Goal: Transaction & Acquisition: Download file/media

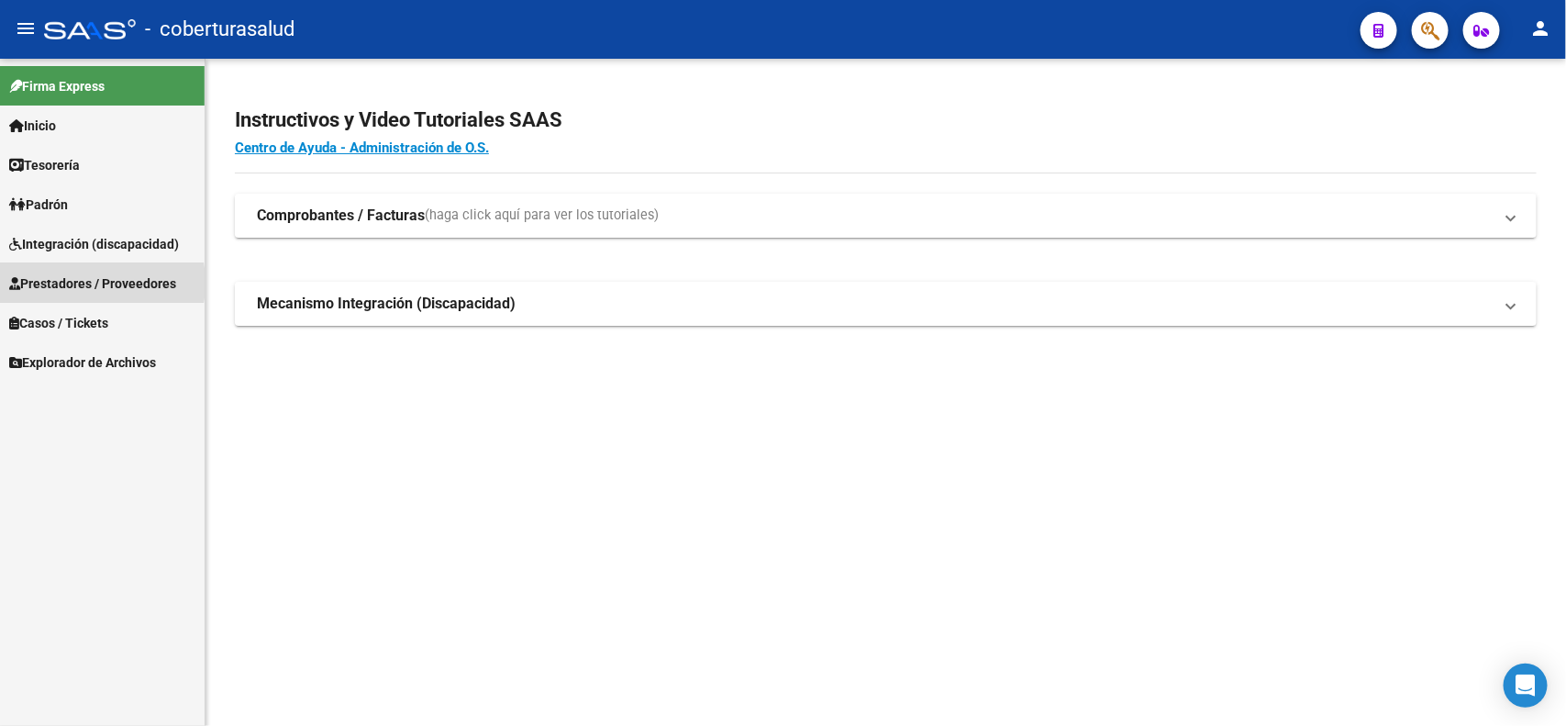
click at [75, 283] on span "Prestadores / Proveedores" at bounding box center [92, 283] width 167 height 20
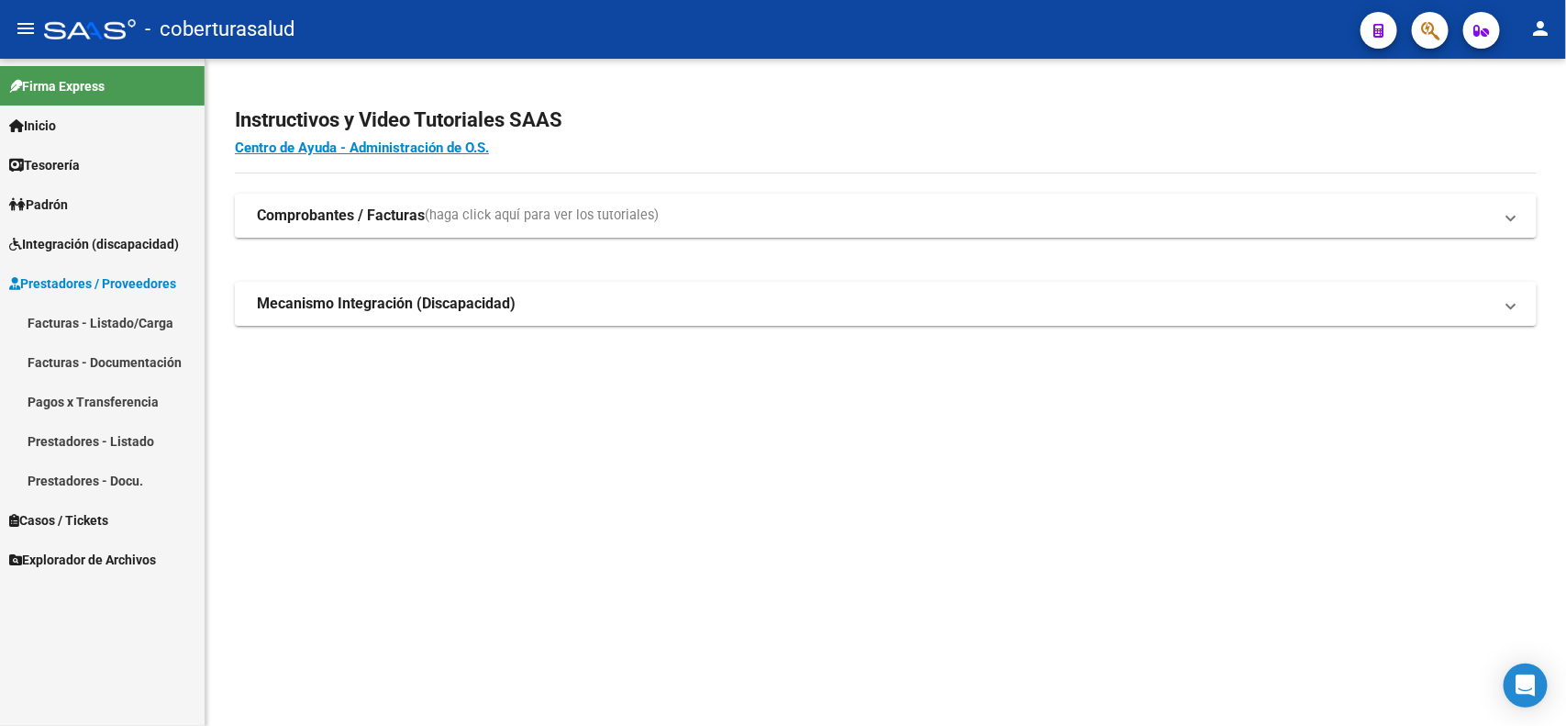
click at [78, 317] on link "Facturas - Listado/Carga" at bounding box center [102, 322] width 205 height 39
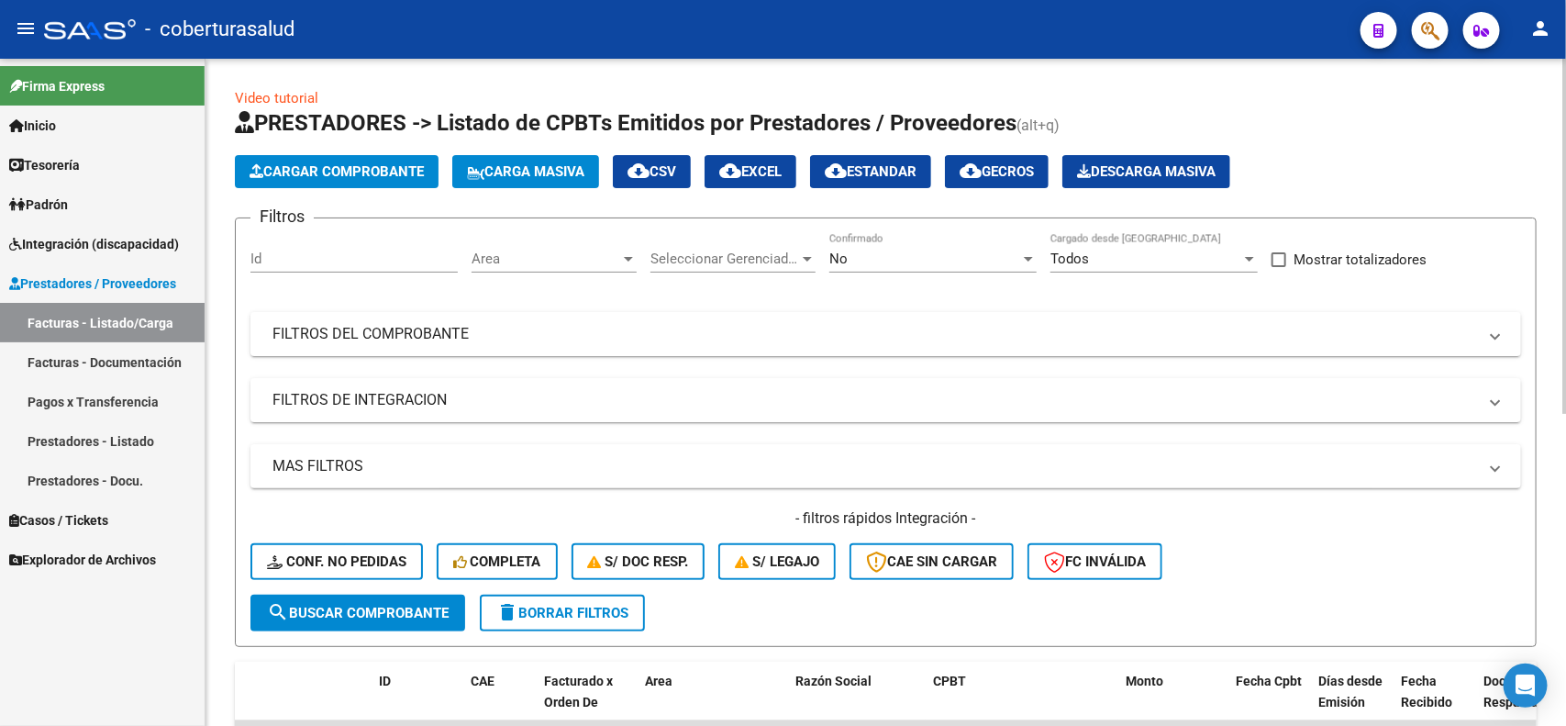
click at [1016, 258] on div "No" at bounding box center [924, 258] width 191 height 17
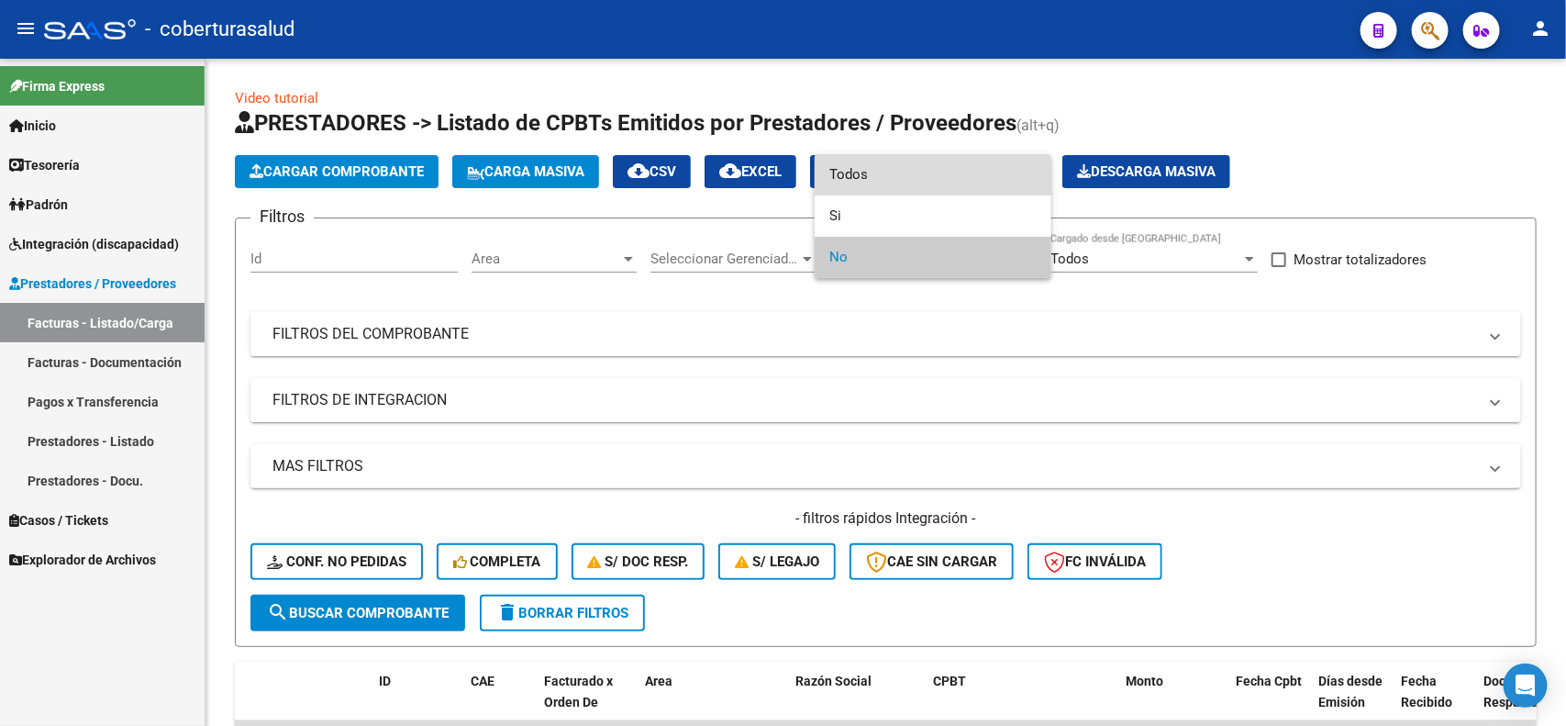
click at [895, 183] on span "Todos" at bounding box center [932, 174] width 207 height 41
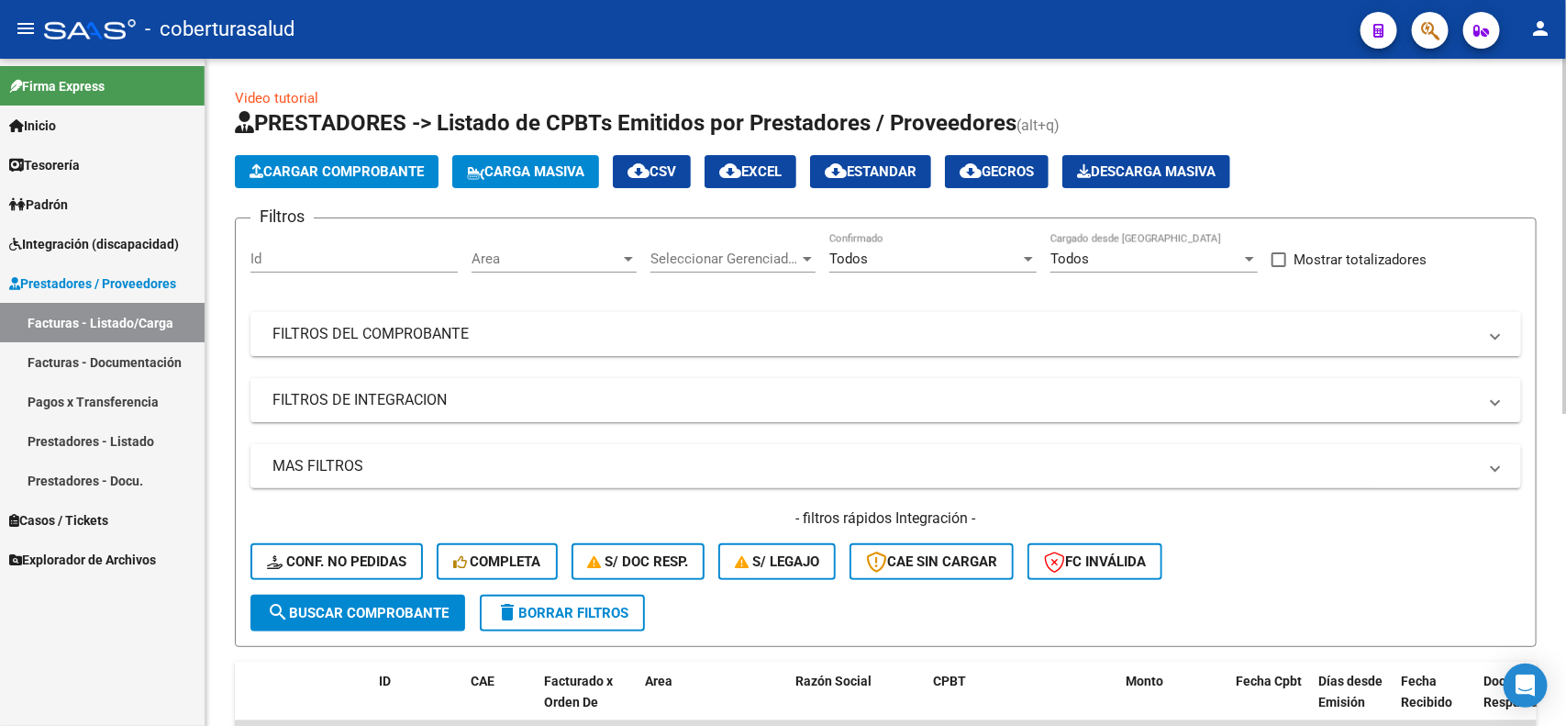
click at [503, 331] on mat-panel-title "FILTROS DEL COMPROBANTE" at bounding box center [874, 334] width 1205 height 20
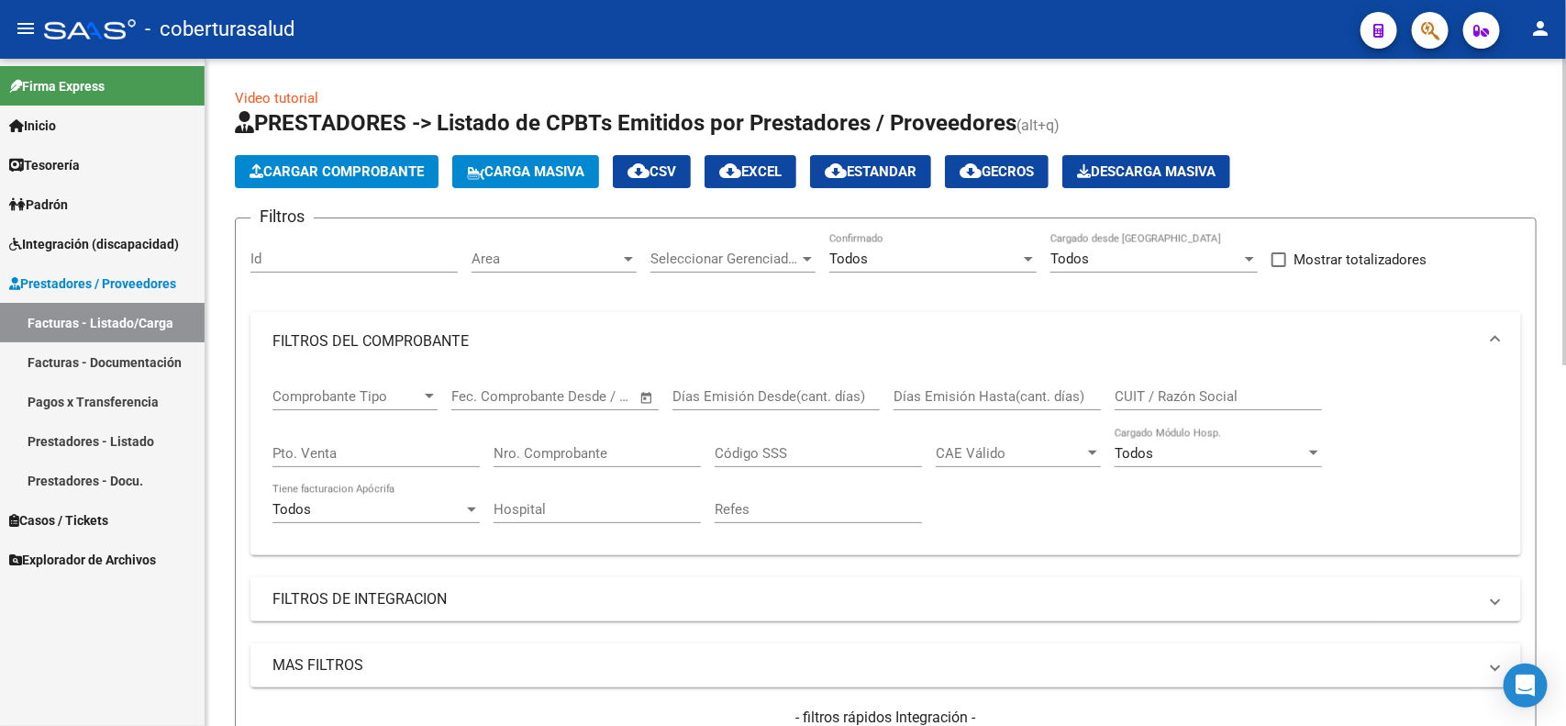
click at [1213, 404] on div "CUIT / Razón Social" at bounding box center [1218, 390] width 207 height 39
click at [1213, 381] on div "CUIT / Razón Social" at bounding box center [1218, 390] width 207 height 39
click at [1212, 388] on input "CUIT / Razón Social" at bounding box center [1218, 396] width 207 height 17
paste input "27245792951"
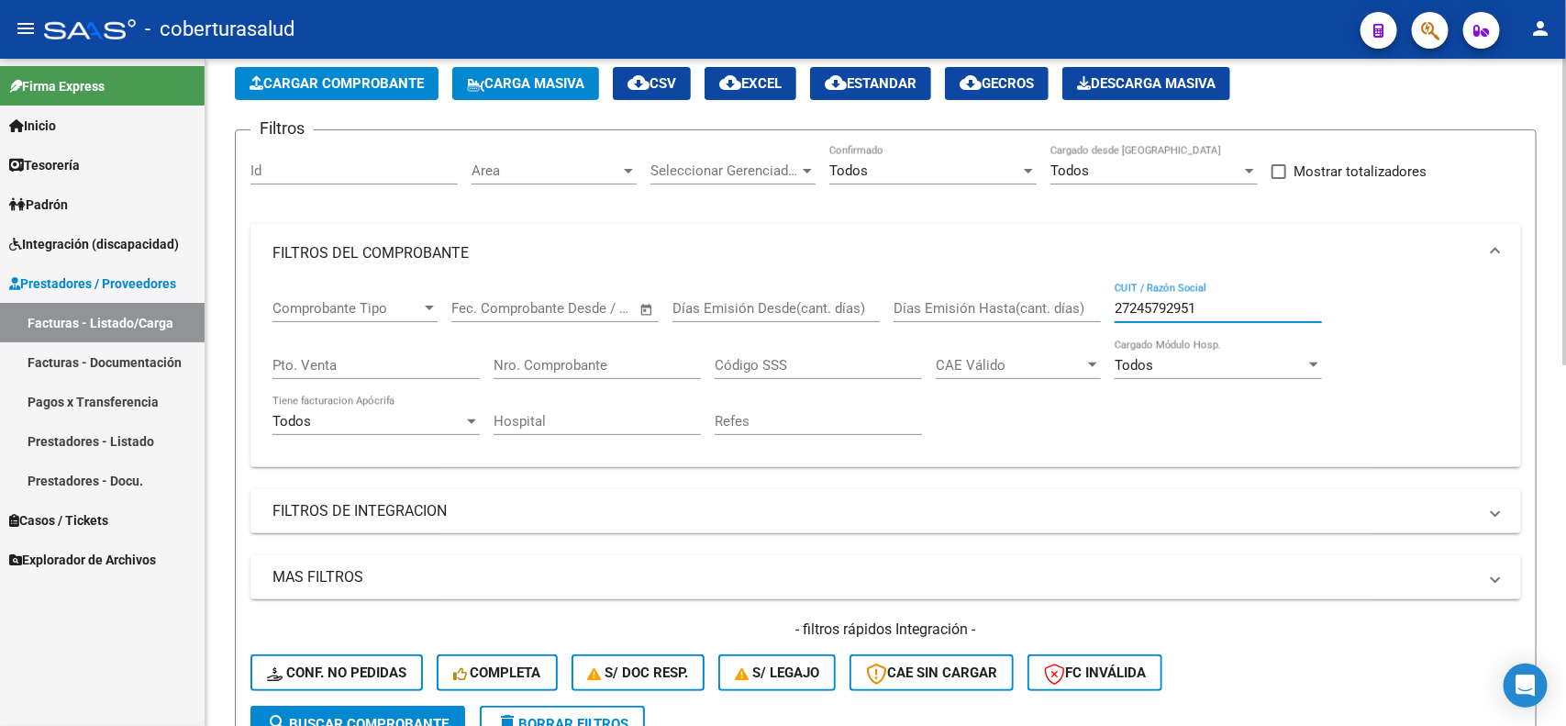
scroll to position [229, 0]
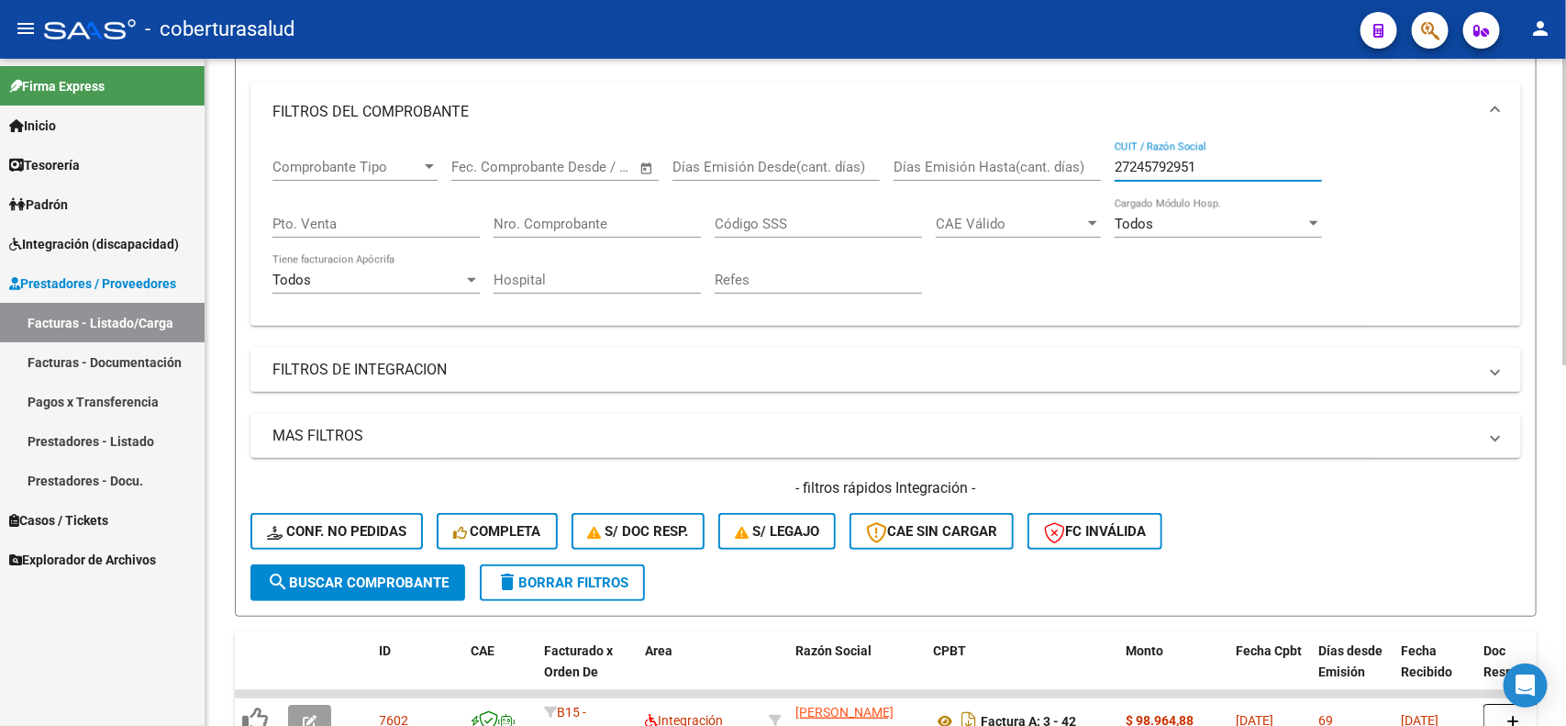
type input "27245792951"
click at [369, 576] on span "search Buscar Comprobante" at bounding box center [358, 582] width 182 height 17
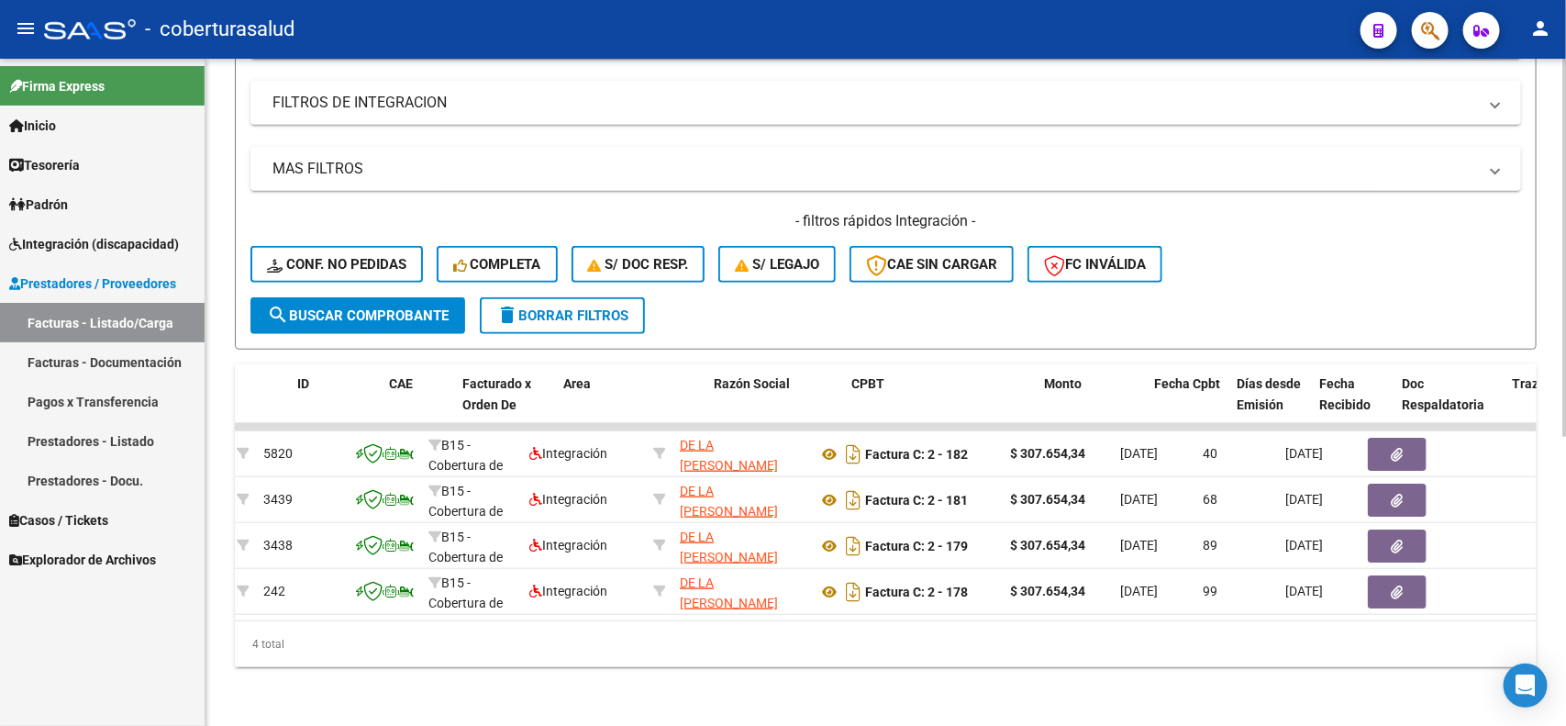
scroll to position [0, 81]
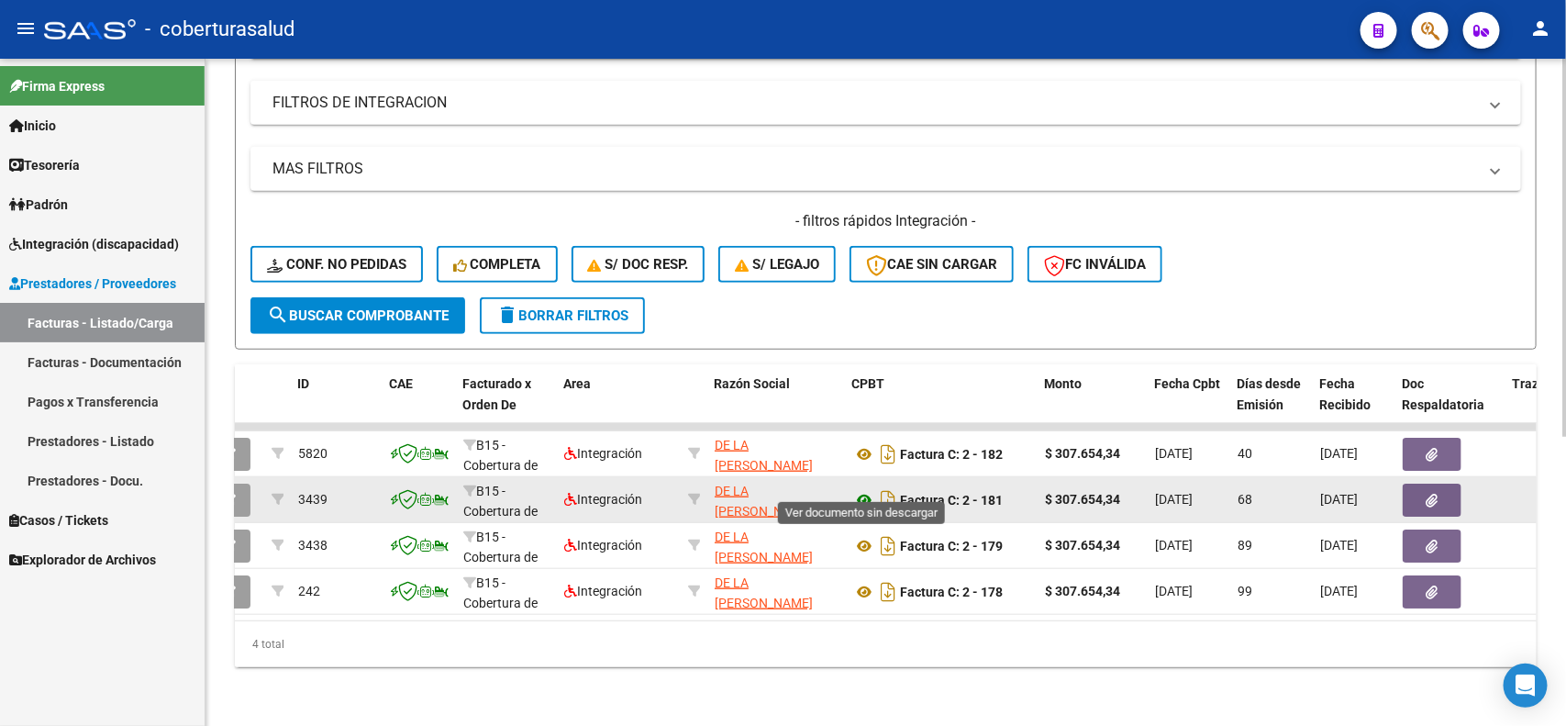
click at [858, 489] on icon at bounding box center [864, 500] width 24 height 22
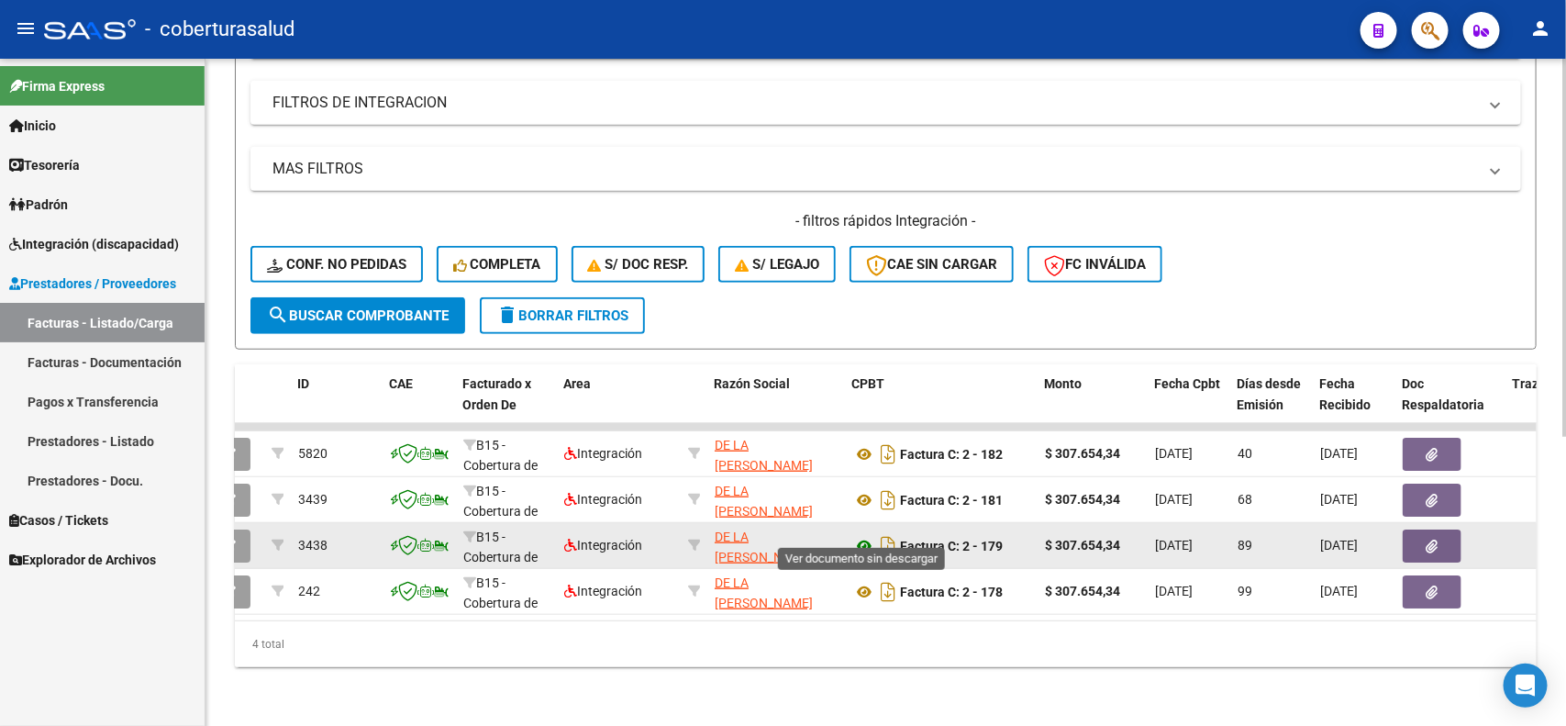
click at [865, 535] on icon at bounding box center [864, 546] width 24 height 22
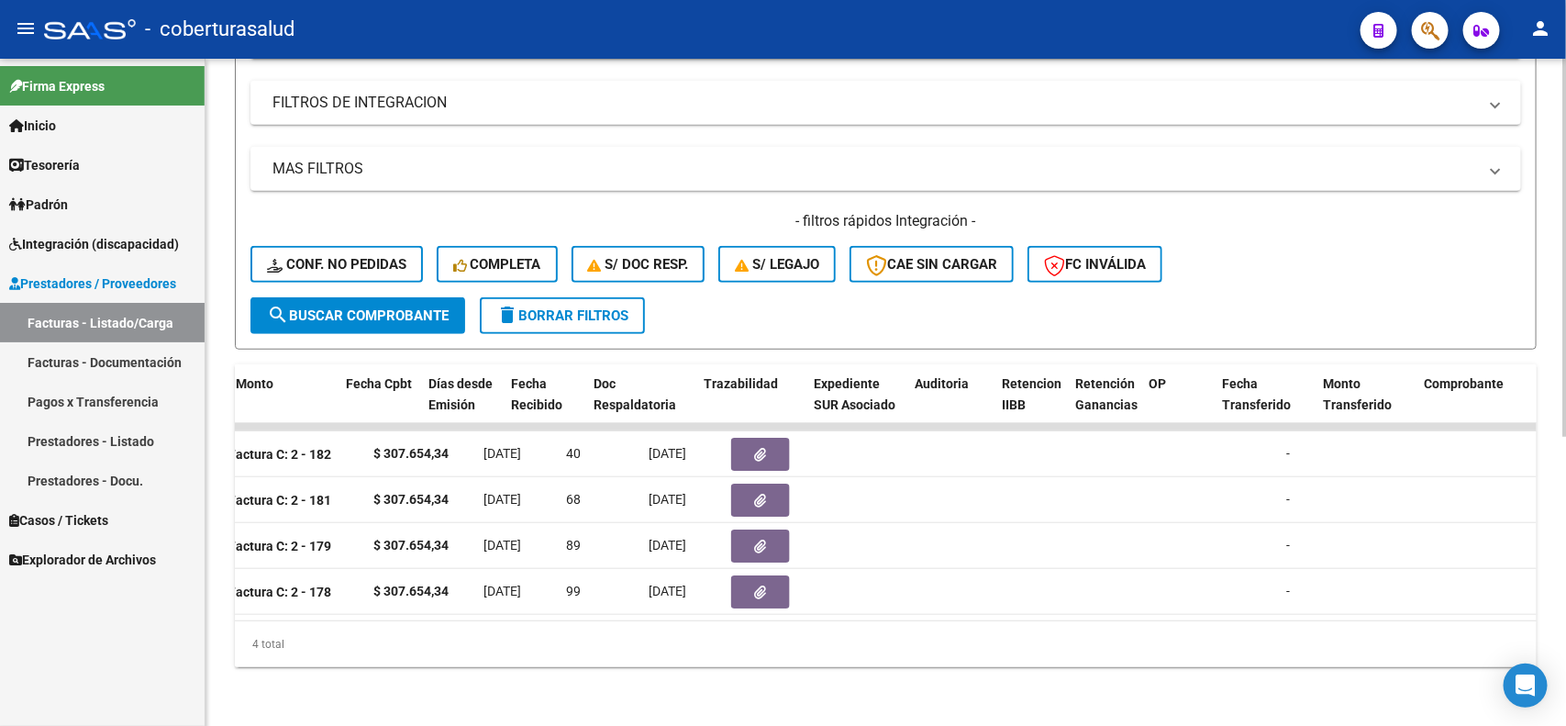
scroll to position [0, 460]
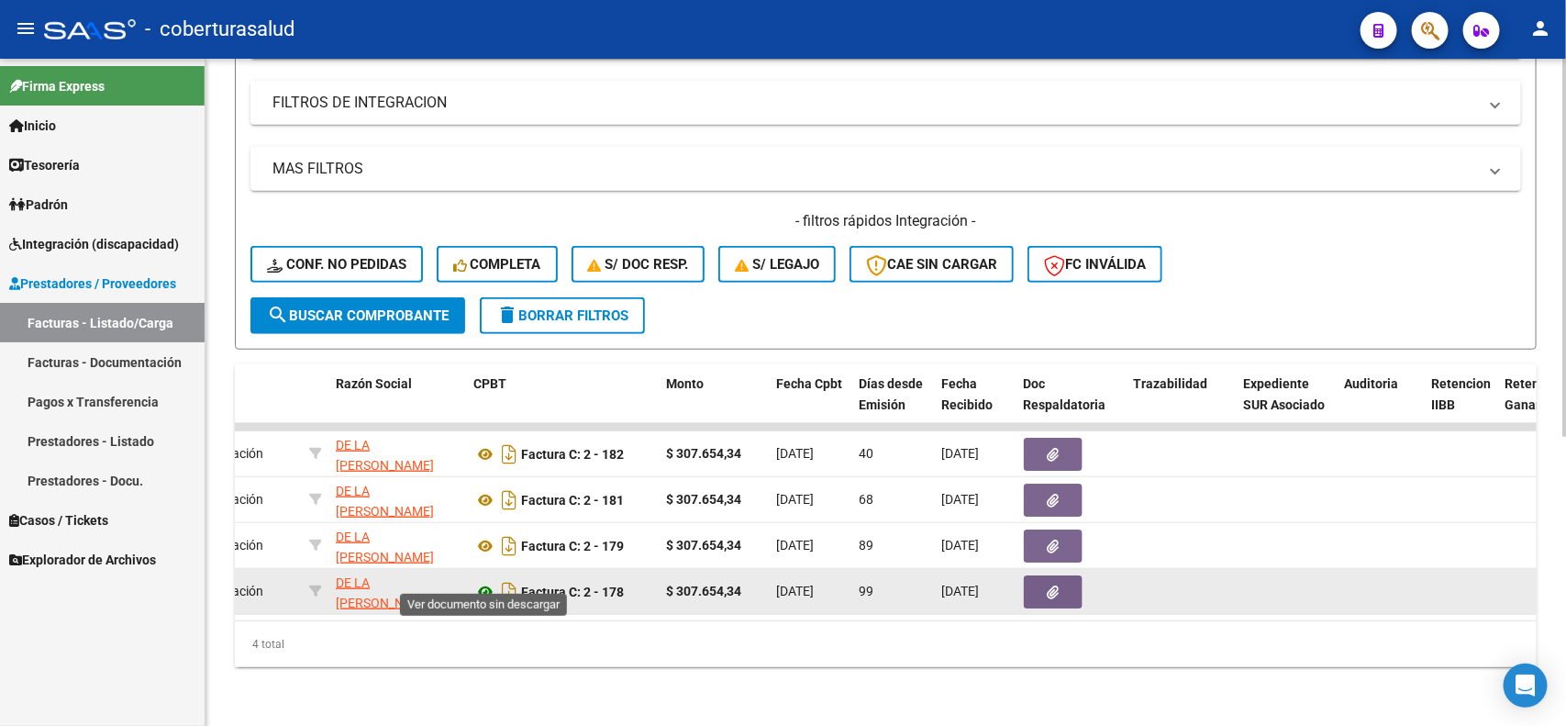
click at [484, 581] on icon at bounding box center [485, 592] width 24 height 22
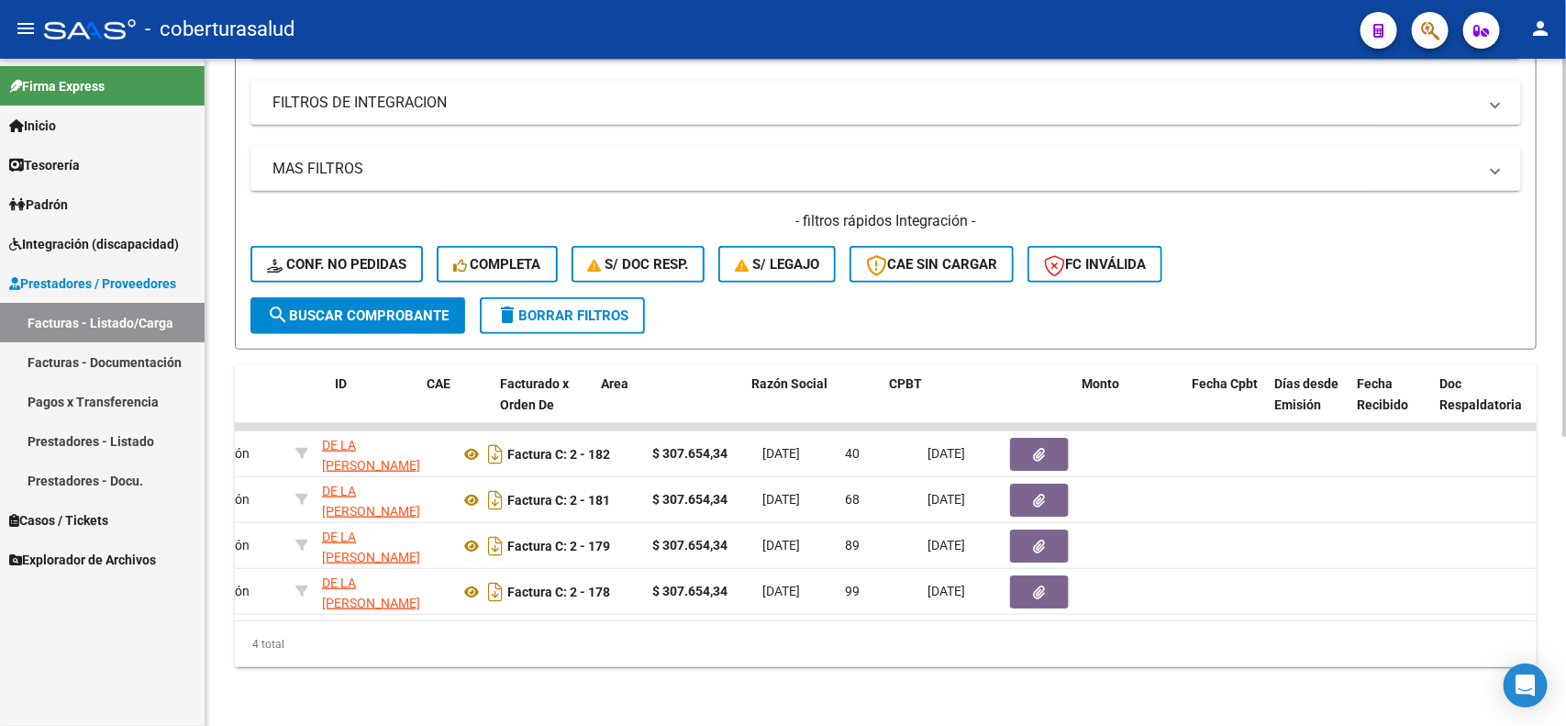
scroll to position [0, 0]
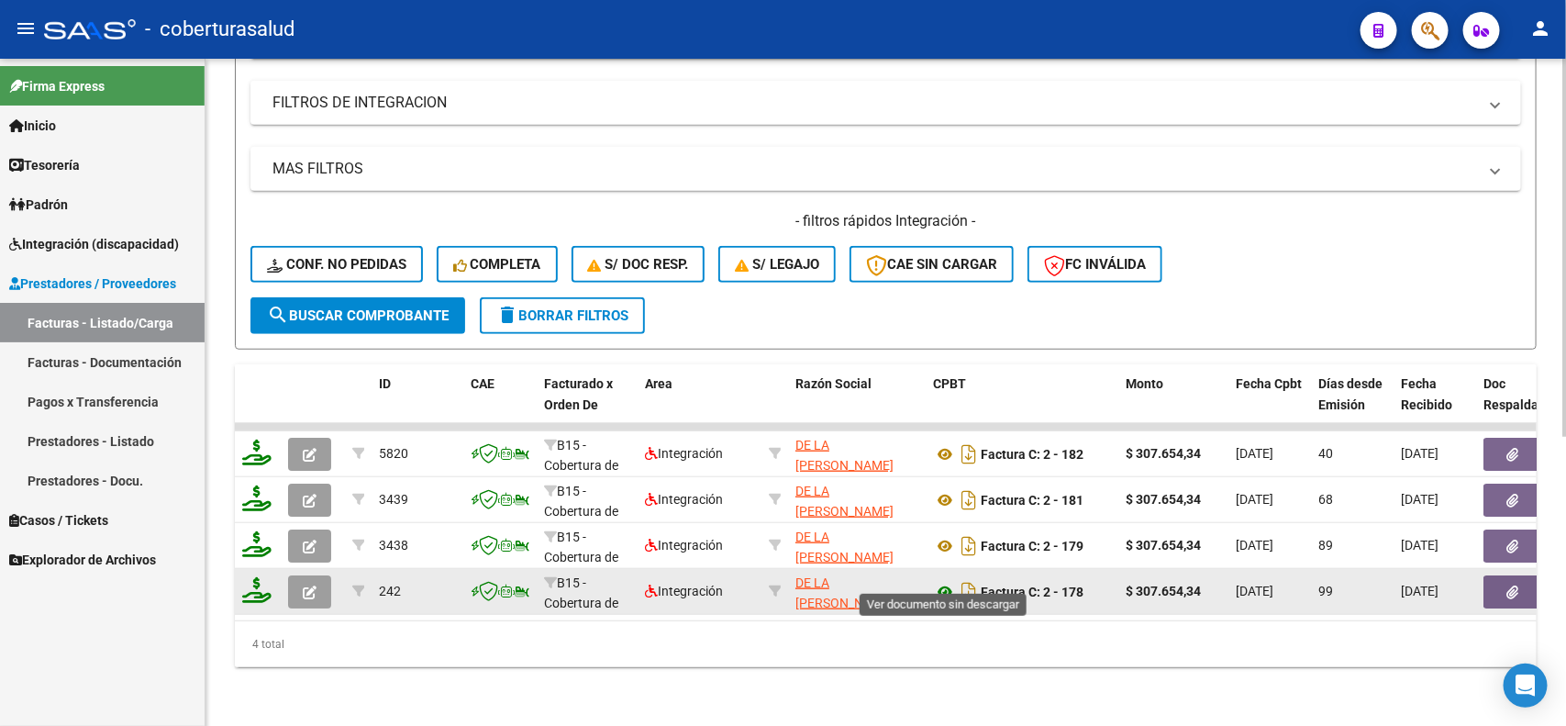
click at [940, 581] on icon at bounding box center [945, 592] width 24 height 22
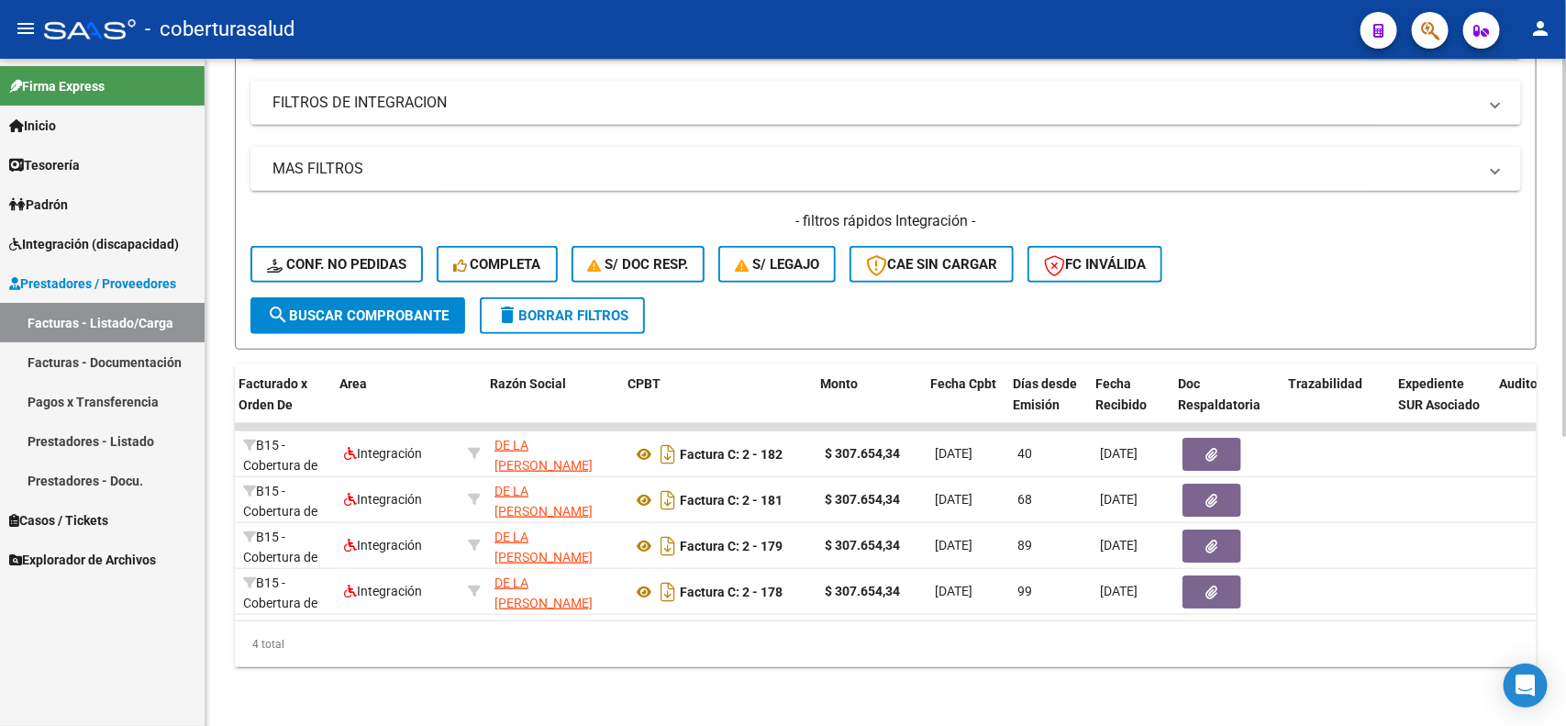
scroll to position [0, 314]
